Goal: Find contact information: Find contact information

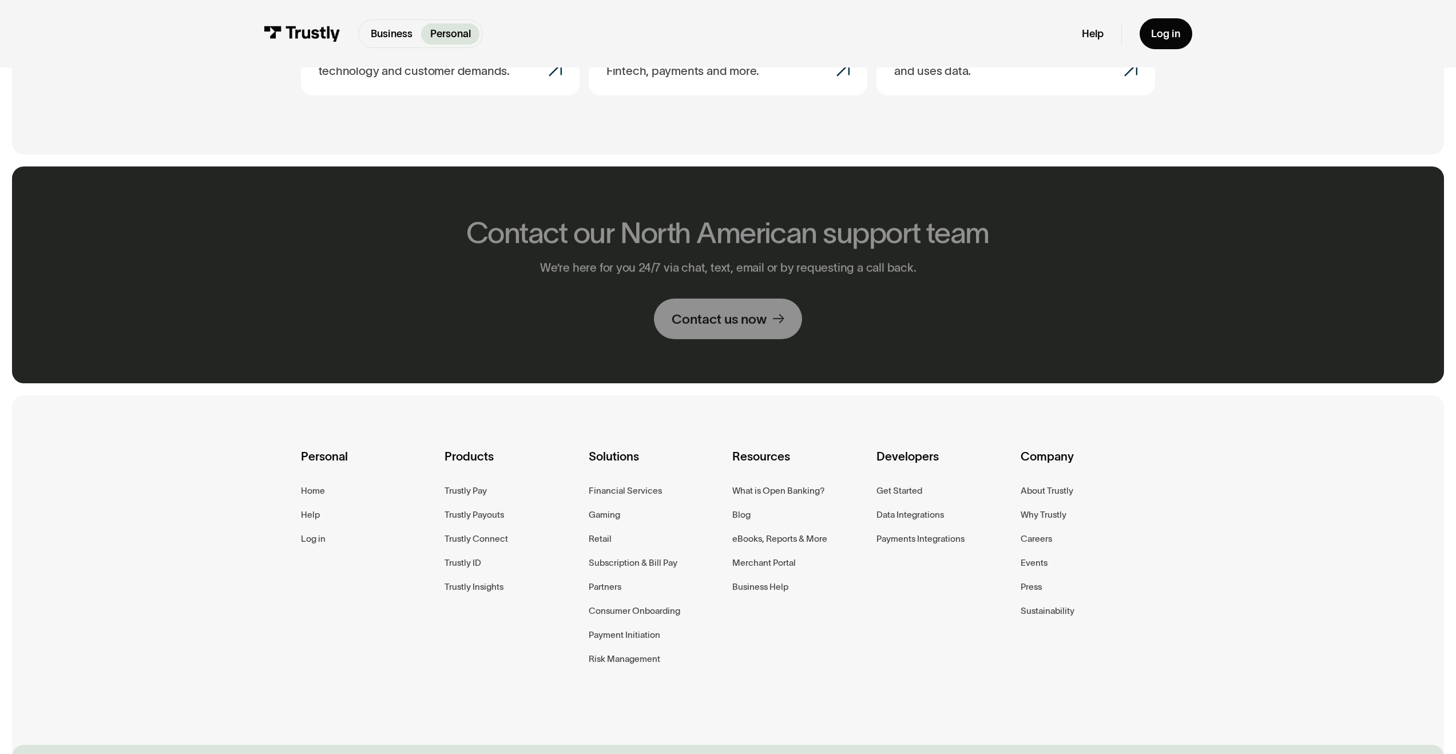
scroll to position [961, 0]
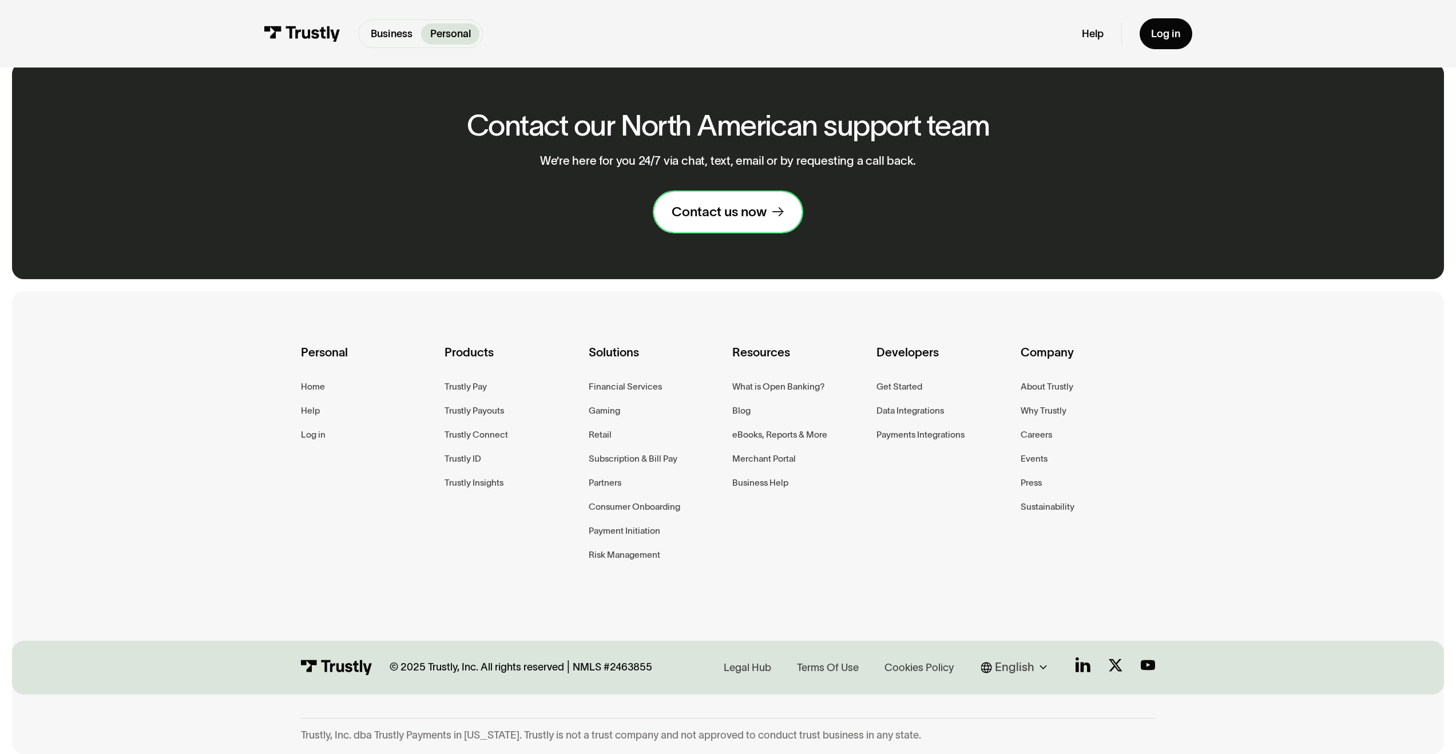
click at [746, 205] on div "Contact us now" at bounding box center [719, 211] width 95 height 17
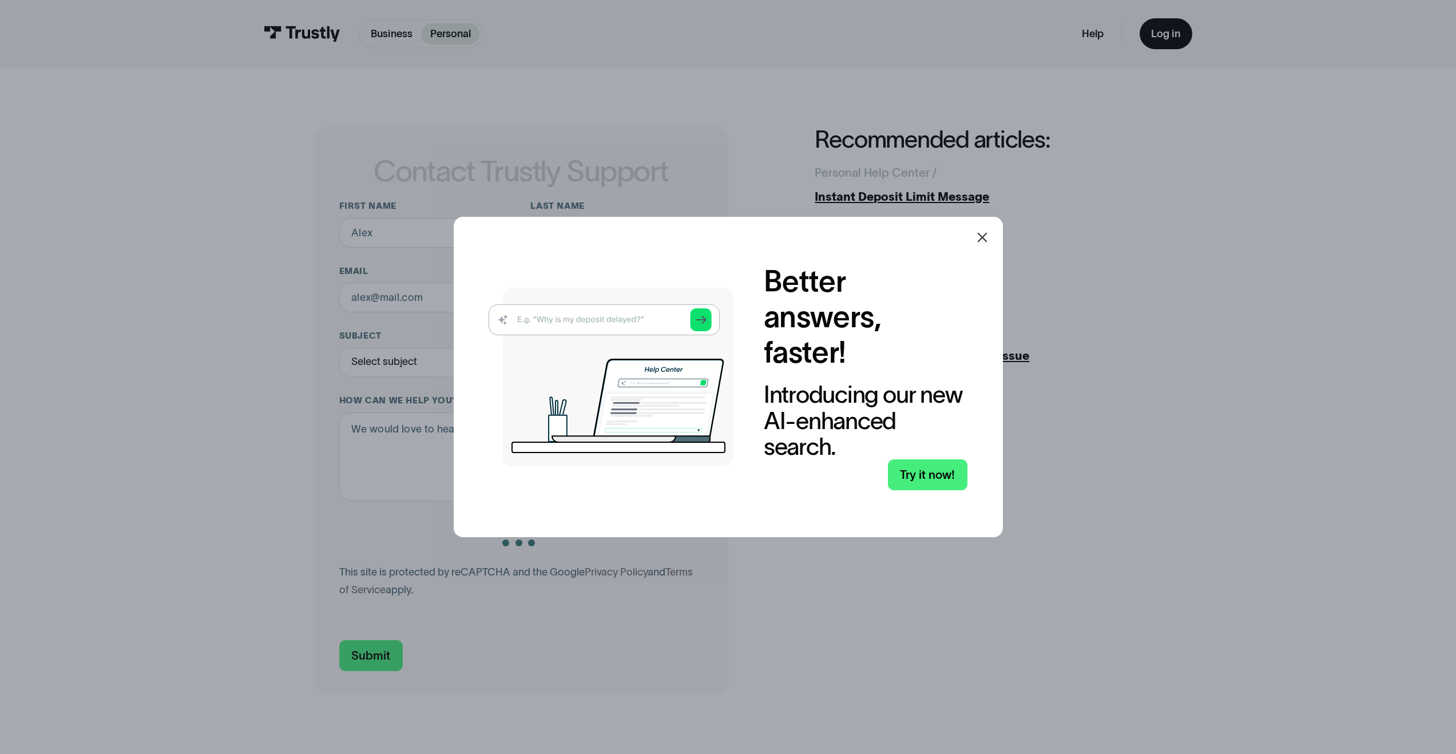
click at [983, 240] on icon at bounding box center [982, 237] width 10 height 10
